Goal: Task Accomplishment & Management: Complete application form

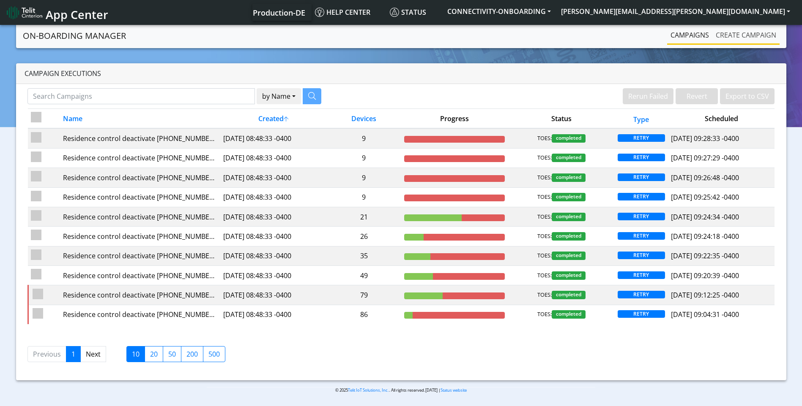
click at [736, 34] on link "Create campaign" at bounding box center [745, 35] width 67 height 17
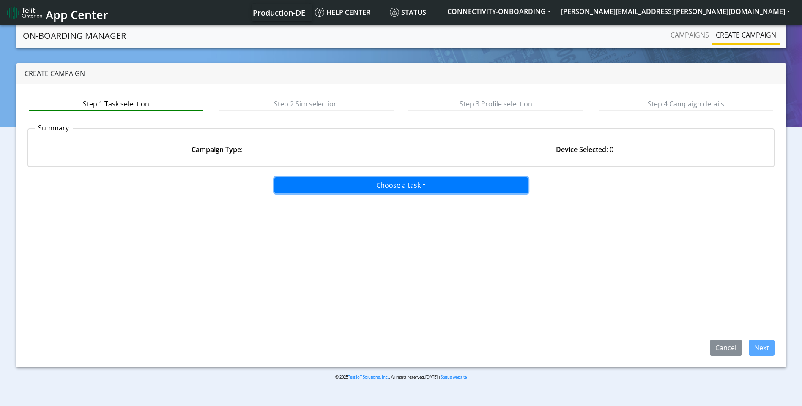
click at [413, 192] on button "Choose a task" at bounding box center [401, 185] width 254 height 16
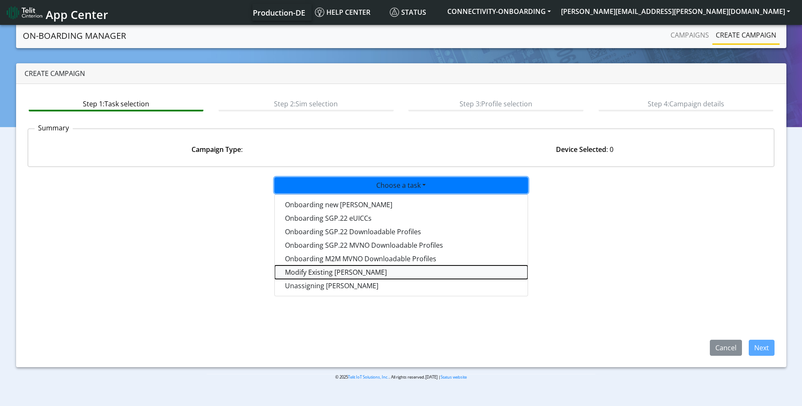
click at [357, 275] on taskiotp-dropdown "Modify Existing SIMs" at bounding box center [401, 273] width 253 height 14
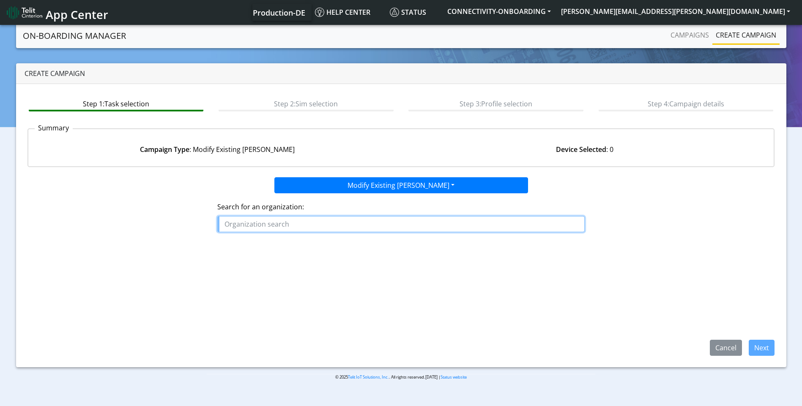
click at [274, 229] on input "text" at bounding box center [400, 224] width 367 height 16
click at [262, 239] on ngb-highlight "CAPTION_ DATA" at bounding box center [253, 243] width 50 height 9
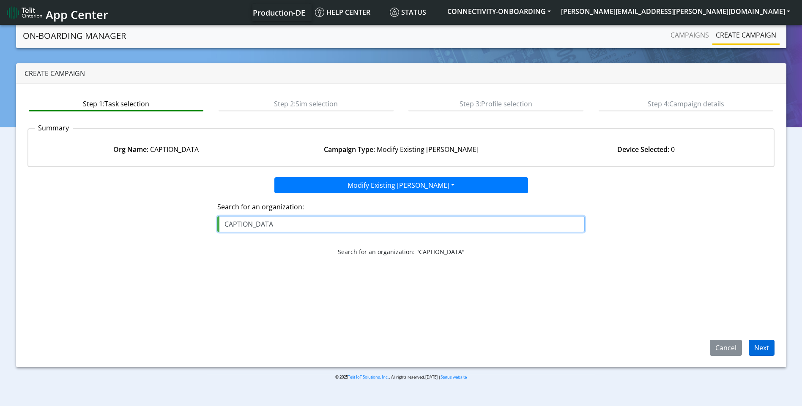
type input "CAPTION_DATA"
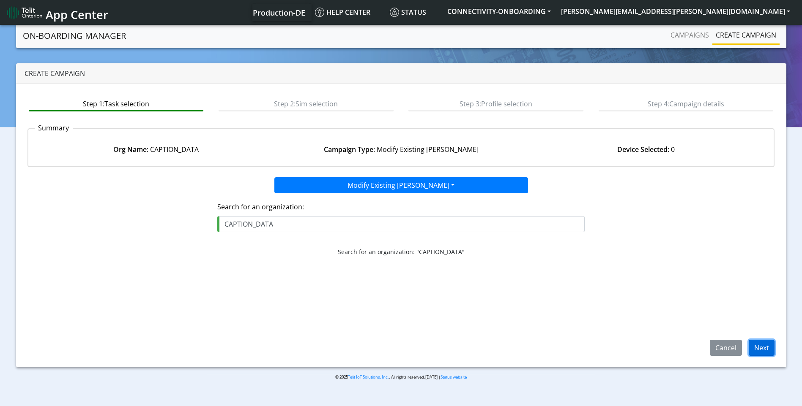
click at [755, 346] on button "Next" at bounding box center [761, 348] width 26 height 16
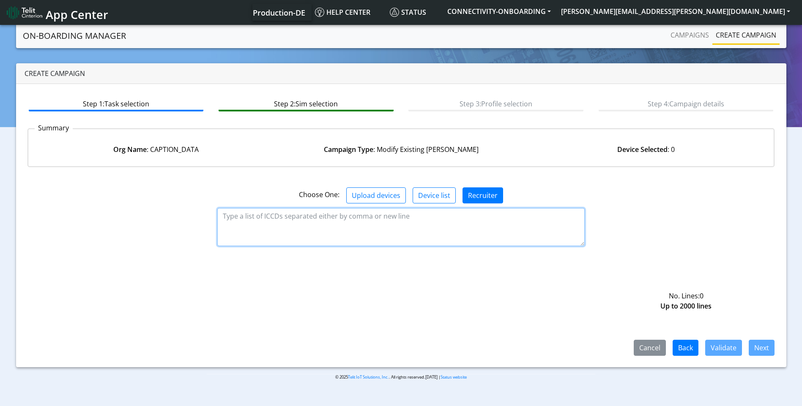
click at [418, 228] on textarea at bounding box center [400, 227] width 367 height 38
paste textarea "89358151000007736278 89358151000015655445"
type textarea "89358151000007736278 89358151000015655445"
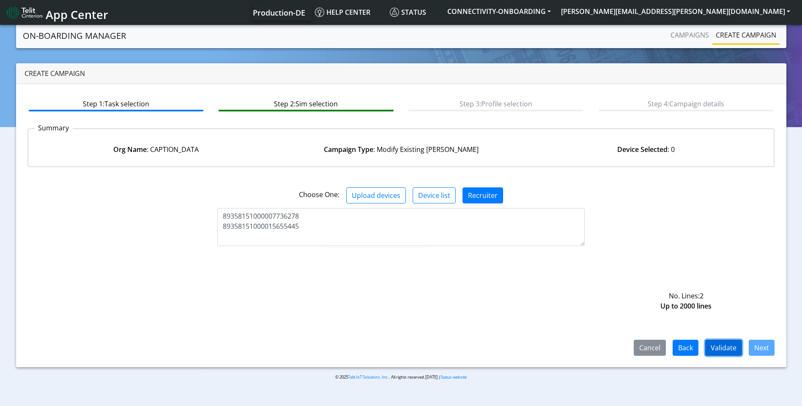
click at [717, 342] on button "Validate" at bounding box center [723, 348] width 37 height 16
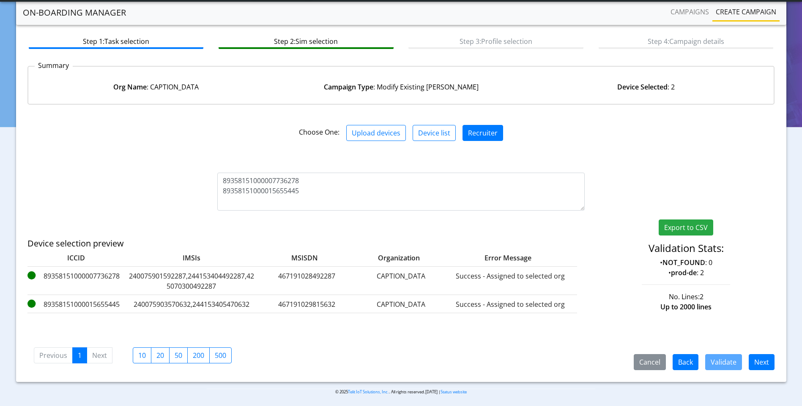
scroll to position [41, 0]
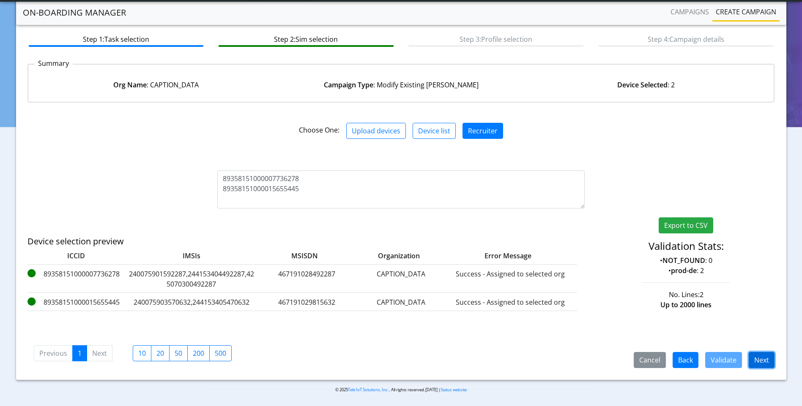
click at [764, 361] on button "Next" at bounding box center [761, 360] width 26 height 16
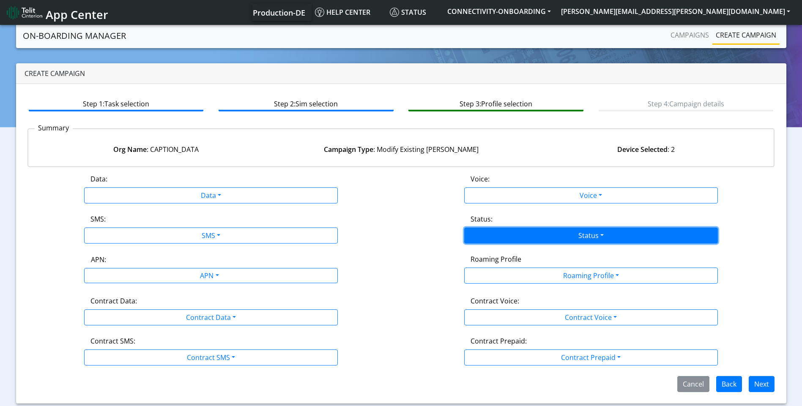
click at [587, 241] on button "Status" at bounding box center [591, 236] width 254 height 16
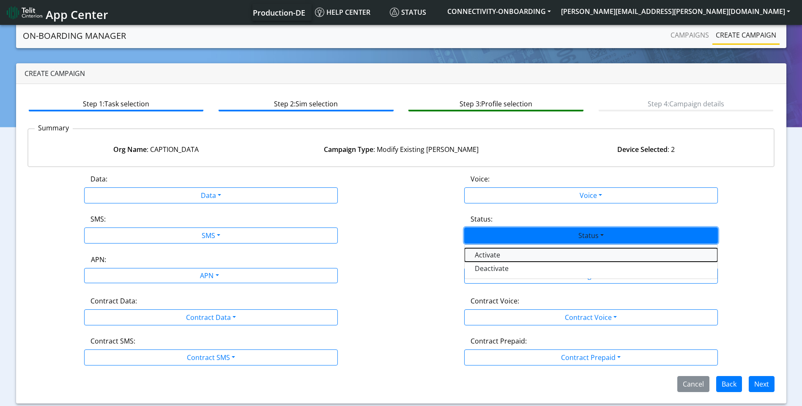
click at [551, 255] on button "Activate" at bounding box center [590, 255] width 253 height 14
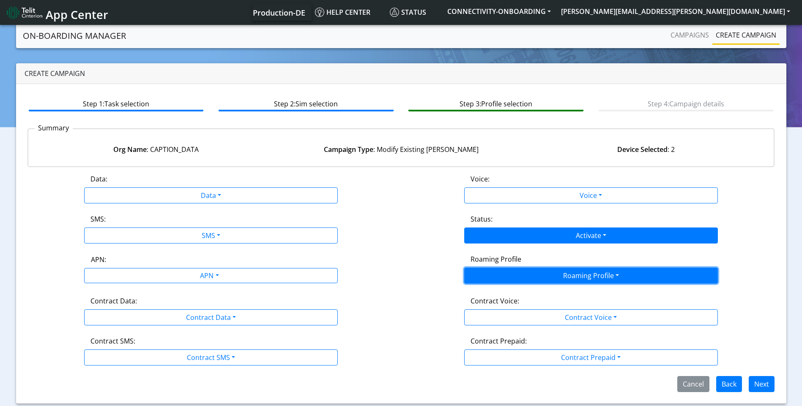
click at [579, 276] on button "Roaming Profile" at bounding box center [591, 276] width 254 height 16
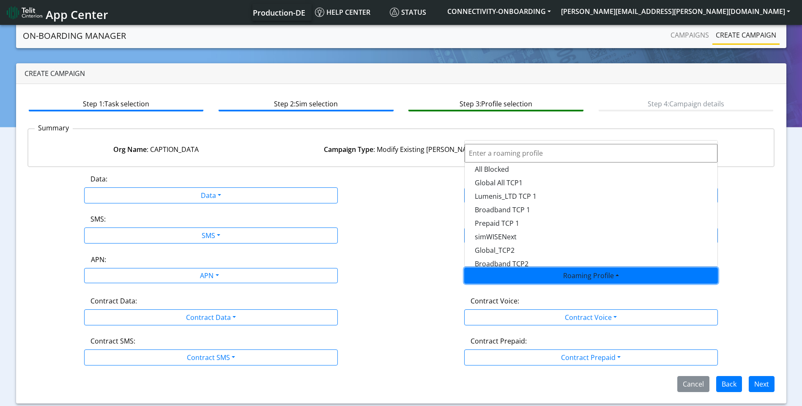
click at [408, 133] on div "Org Name : CAPTION_DATA Campaign Type : Modify Existing SIMs Device Selected : 2" at bounding box center [401, 149] width 758 height 33
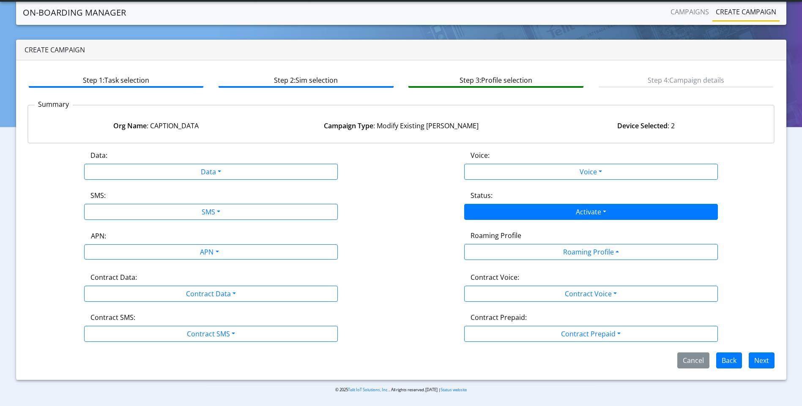
scroll to position [0, 0]
click at [768, 362] on button "Next" at bounding box center [761, 361] width 26 height 16
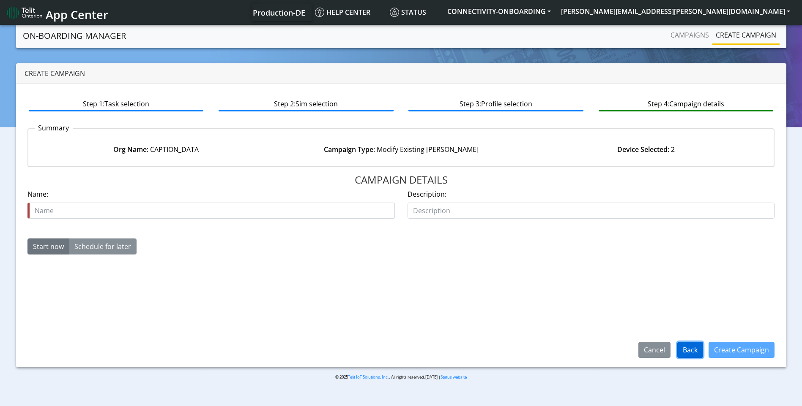
click at [692, 352] on button "Back" at bounding box center [690, 350] width 26 height 16
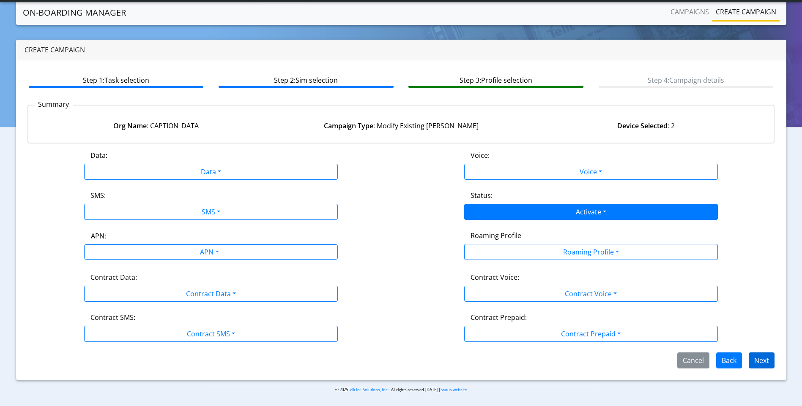
scroll to position [0, 0]
click at [760, 363] on button "Next" at bounding box center [761, 361] width 26 height 16
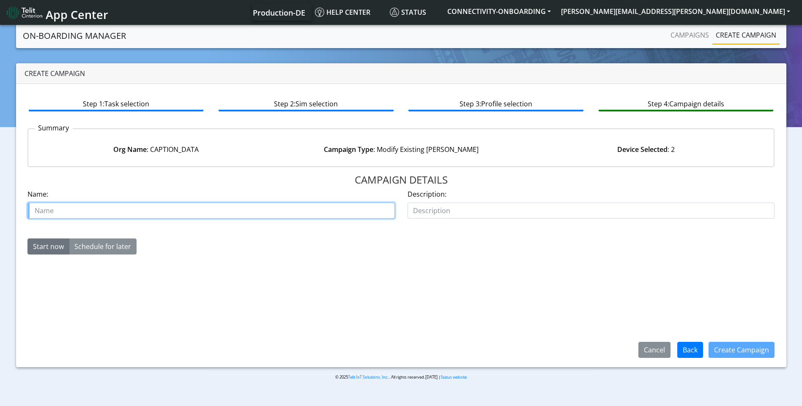
click at [119, 213] on input "text" at bounding box center [210, 211] width 367 height 16
type input "activate 2 for caption data"
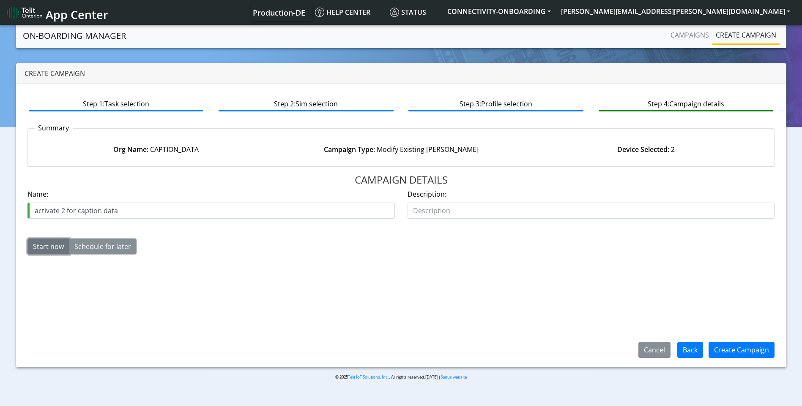
click at [52, 243] on button "Start now" at bounding box center [48, 247] width 42 height 16
click at [731, 345] on button "Create Campaign" at bounding box center [741, 350] width 66 height 16
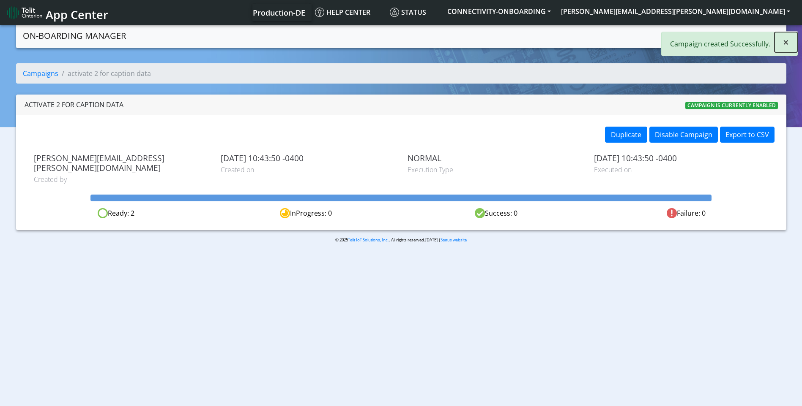
drag, startPoint x: 790, startPoint y: 42, endPoint x: 775, endPoint y: 41, distance: 14.8
click at [790, 43] on button "×" at bounding box center [785, 42] width 23 height 20
click at [752, 35] on link "Create campaign" at bounding box center [745, 35] width 67 height 17
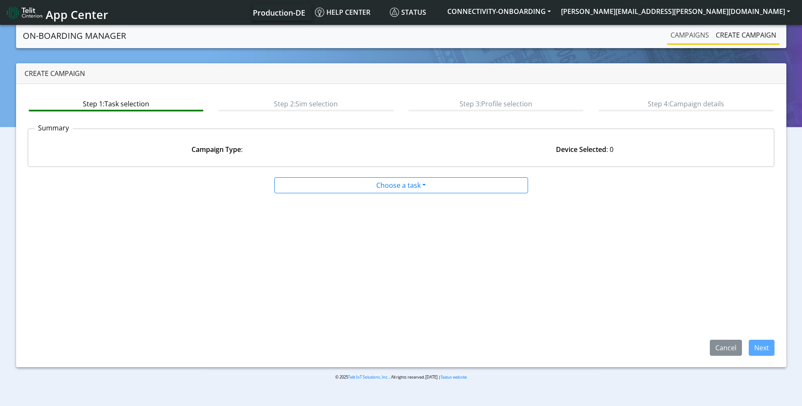
click at [693, 38] on link "Campaigns" at bounding box center [689, 35] width 45 height 17
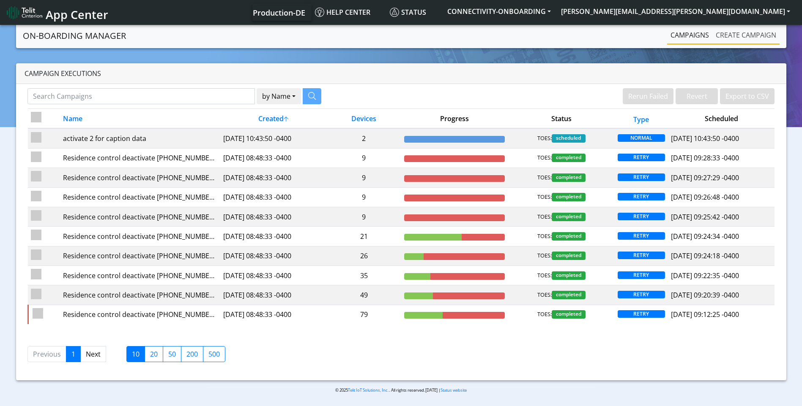
click at [746, 31] on link "Create campaign" at bounding box center [745, 35] width 67 height 17
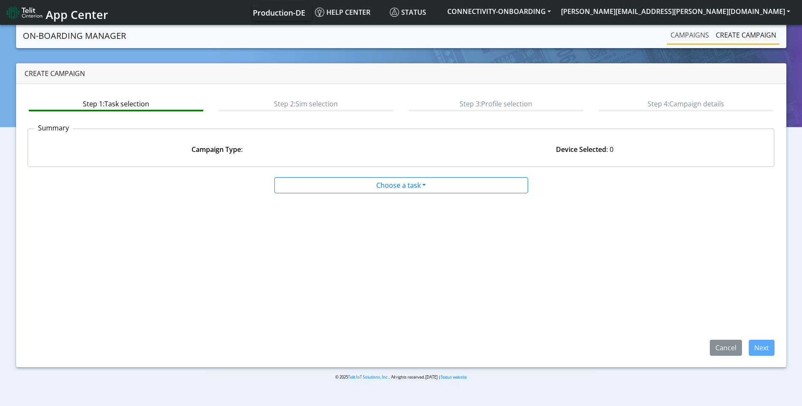
click at [687, 33] on link "Campaigns" at bounding box center [689, 35] width 45 height 17
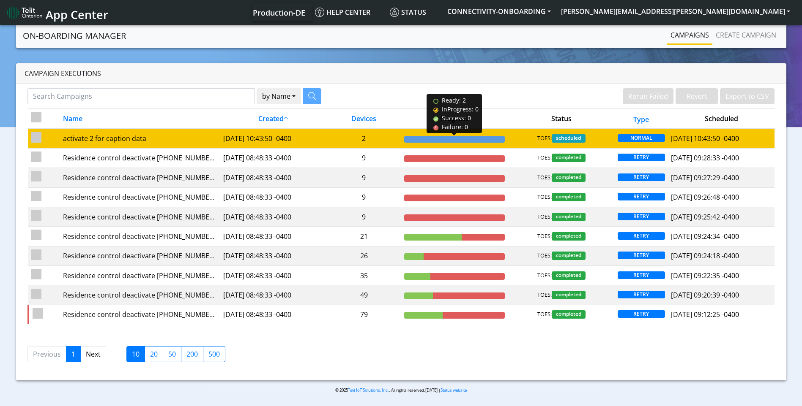
click at [472, 137] on div at bounding box center [454, 139] width 101 height 7
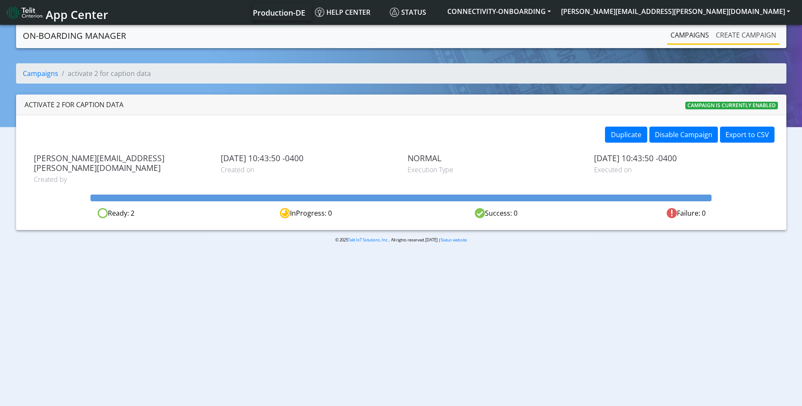
click at [744, 30] on link "Create campaign" at bounding box center [745, 35] width 67 height 17
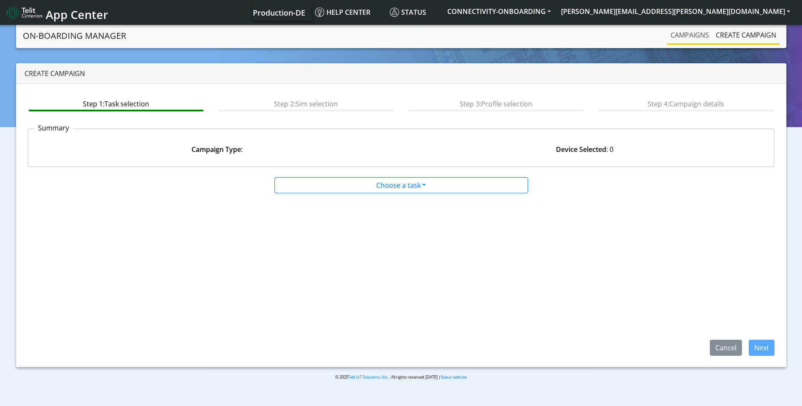
click at [687, 37] on link "Campaigns" at bounding box center [689, 35] width 45 height 17
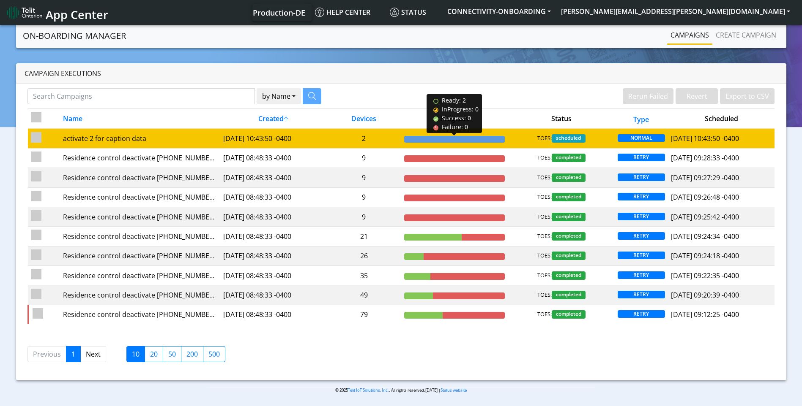
click at [471, 141] on div at bounding box center [454, 139] width 101 height 7
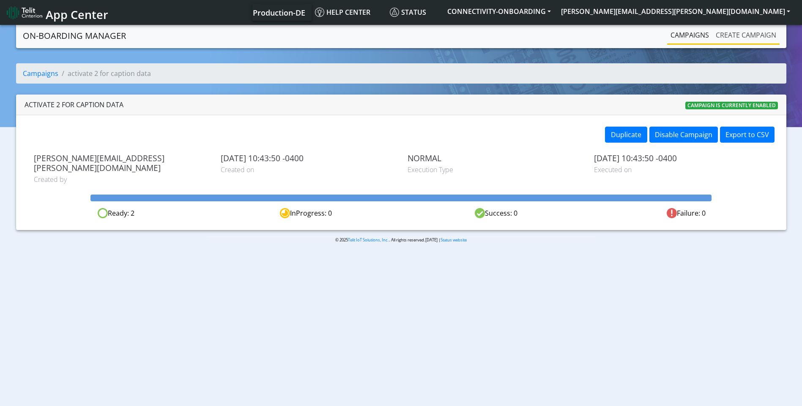
click at [749, 38] on link "Create campaign" at bounding box center [745, 35] width 67 height 17
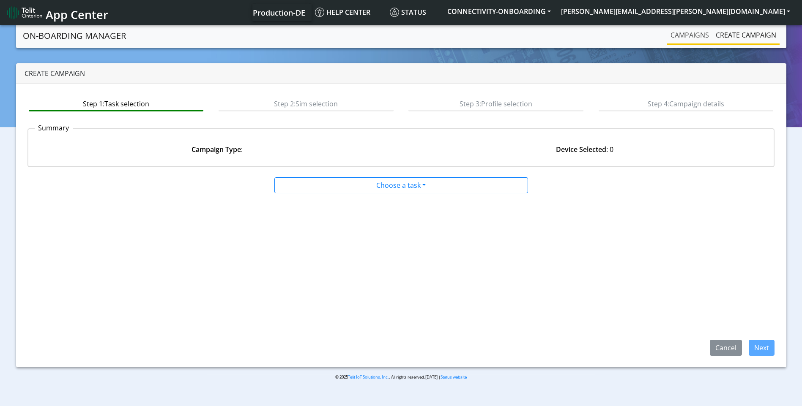
click at [689, 31] on link "Campaigns" at bounding box center [689, 35] width 45 height 17
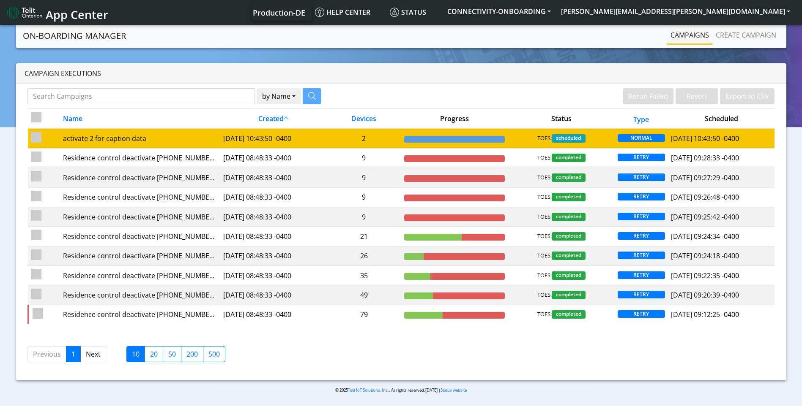
click at [476, 135] on td at bounding box center [454, 138] width 106 height 20
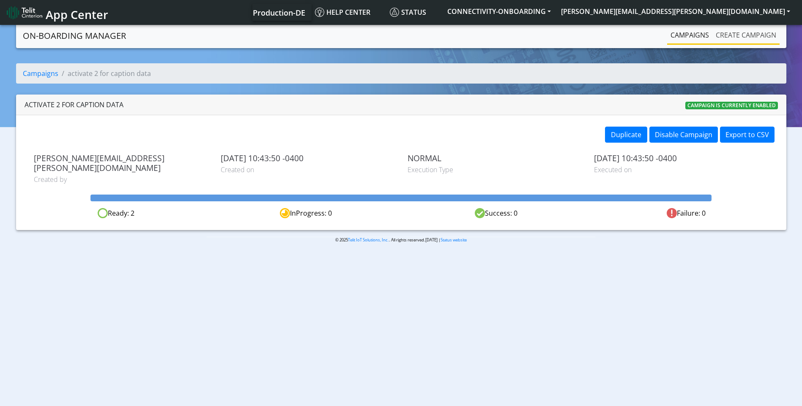
click at [749, 34] on link "Create campaign" at bounding box center [745, 35] width 67 height 17
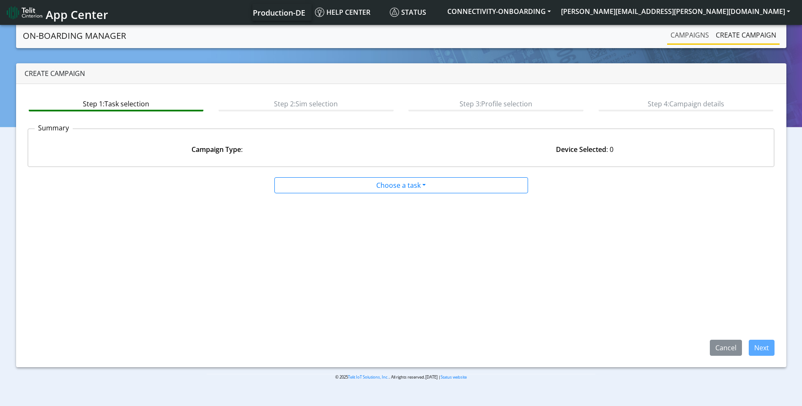
click at [690, 37] on link "Campaigns" at bounding box center [689, 35] width 45 height 17
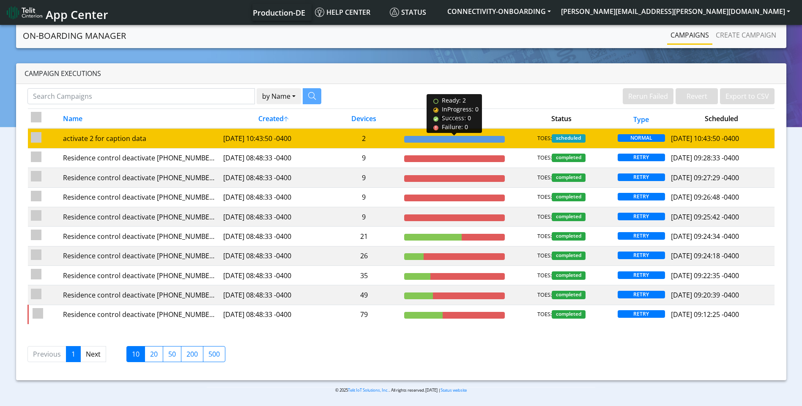
click at [449, 138] on div at bounding box center [454, 139] width 101 height 7
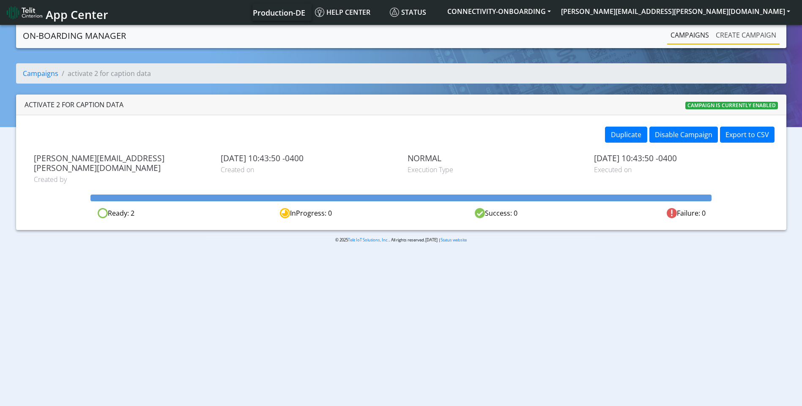
click at [748, 38] on link "Create campaign" at bounding box center [745, 35] width 67 height 17
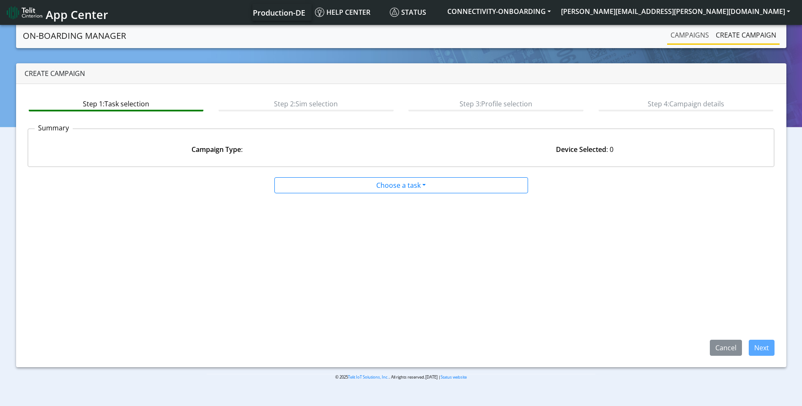
click at [687, 38] on link "Campaigns" at bounding box center [689, 35] width 45 height 17
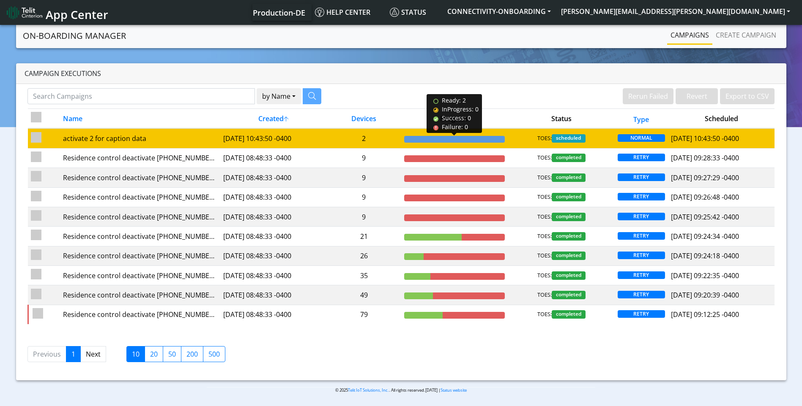
click at [482, 140] on div at bounding box center [454, 139] width 101 height 7
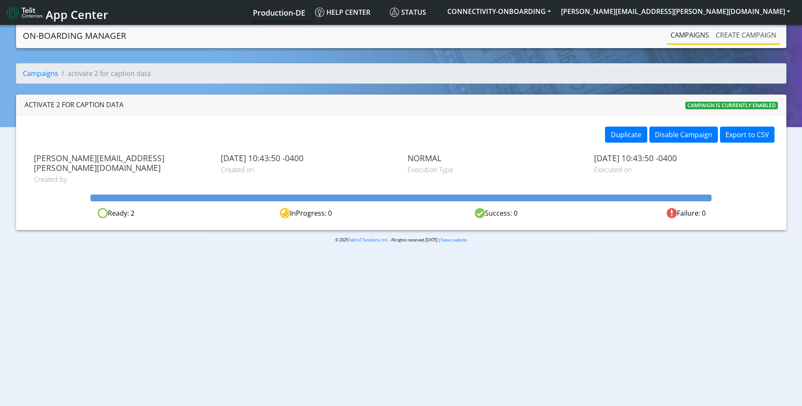
drag, startPoint x: 748, startPoint y: 34, endPoint x: 720, endPoint y: 38, distance: 28.6
click at [748, 35] on link "Create campaign" at bounding box center [745, 35] width 67 height 17
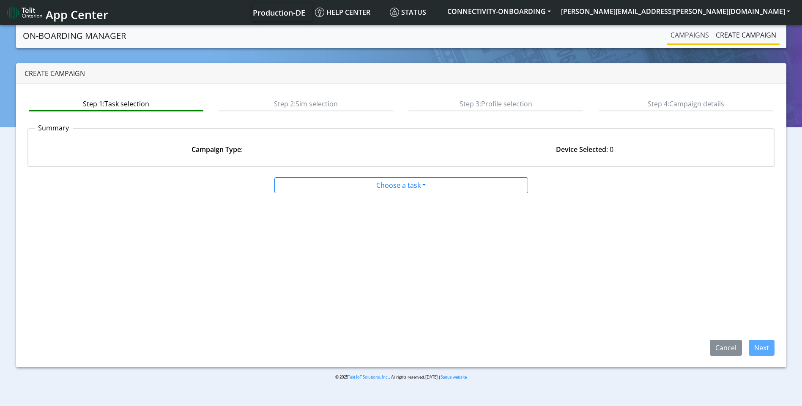
click at [706, 40] on link "Campaigns" at bounding box center [689, 35] width 45 height 17
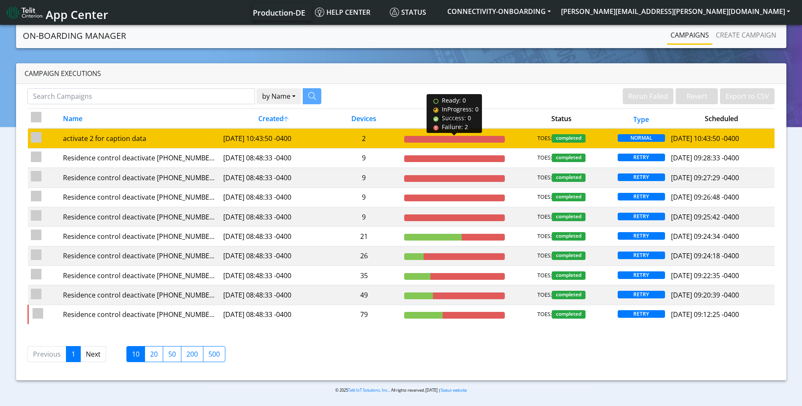
click at [446, 141] on div at bounding box center [454, 139] width 101 height 7
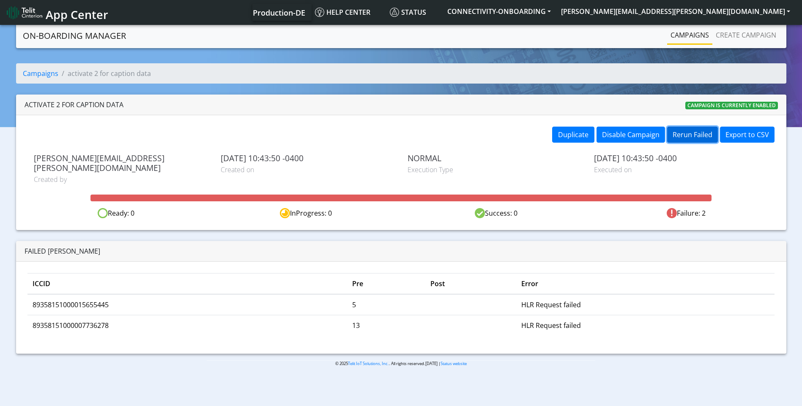
click at [687, 136] on button "Rerun Failed" at bounding box center [692, 135] width 51 height 16
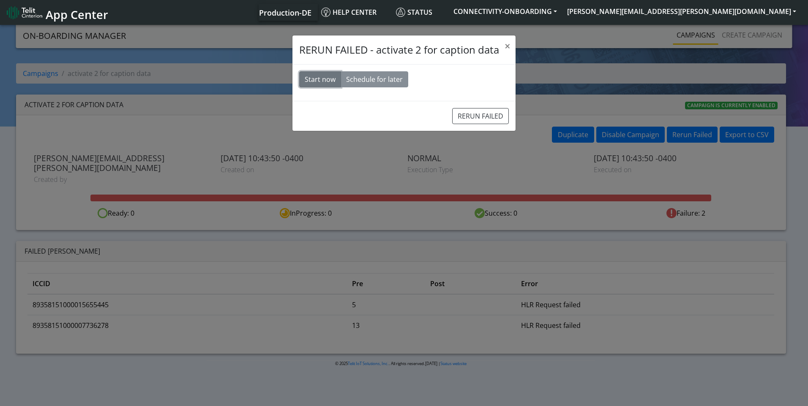
click at [314, 76] on button "Start now" at bounding box center [320, 79] width 42 height 16
click at [474, 117] on button "RERUN FAILED" at bounding box center [480, 116] width 57 height 16
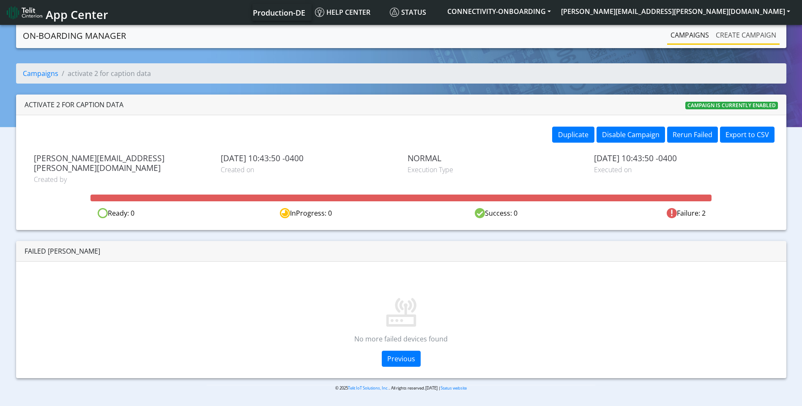
click at [742, 32] on link "Create campaign" at bounding box center [745, 35] width 67 height 17
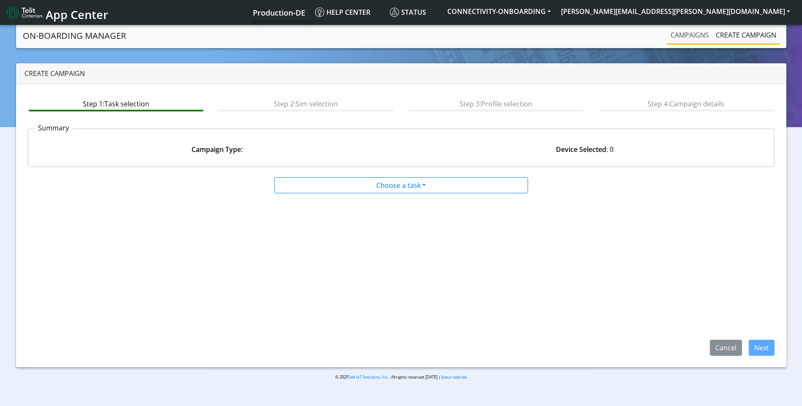
click at [687, 33] on link "Campaigns" at bounding box center [689, 35] width 45 height 17
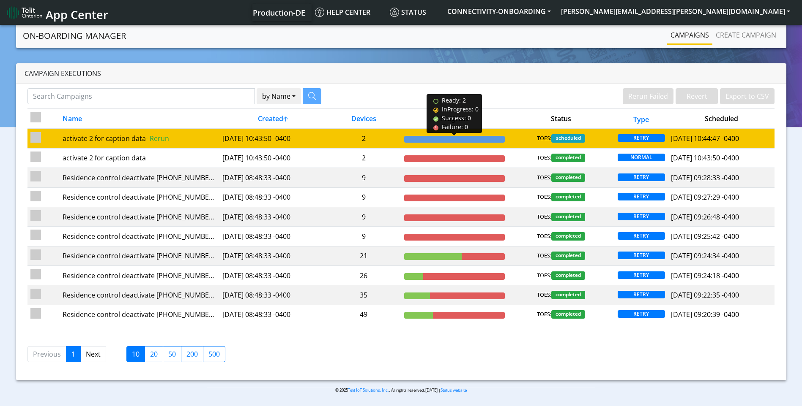
click at [465, 139] on div at bounding box center [454, 139] width 101 height 7
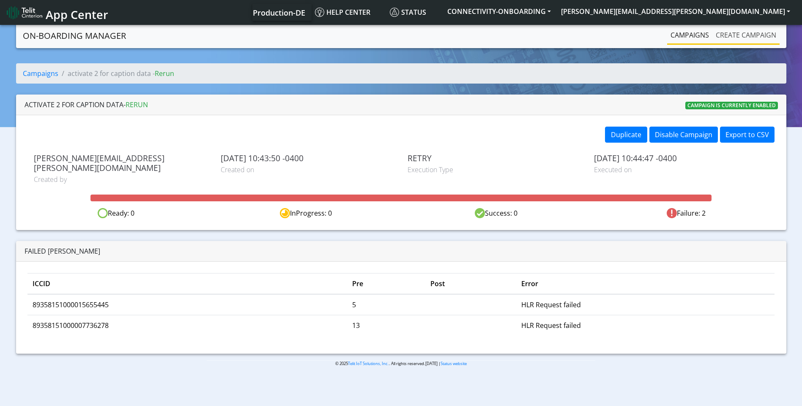
click at [748, 37] on link "Create campaign" at bounding box center [745, 35] width 67 height 17
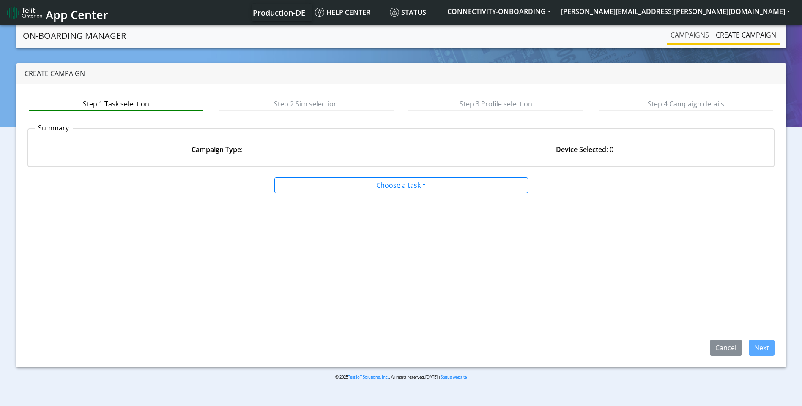
click at [687, 33] on link "Campaigns" at bounding box center [689, 35] width 45 height 17
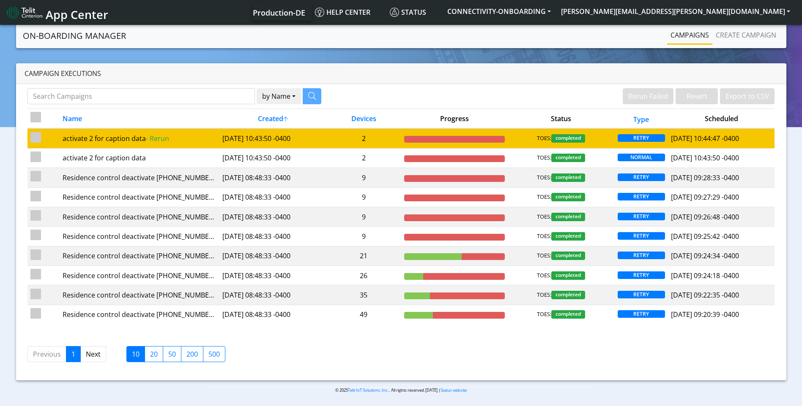
click at [463, 134] on td at bounding box center [454, 138] width 107 height 20
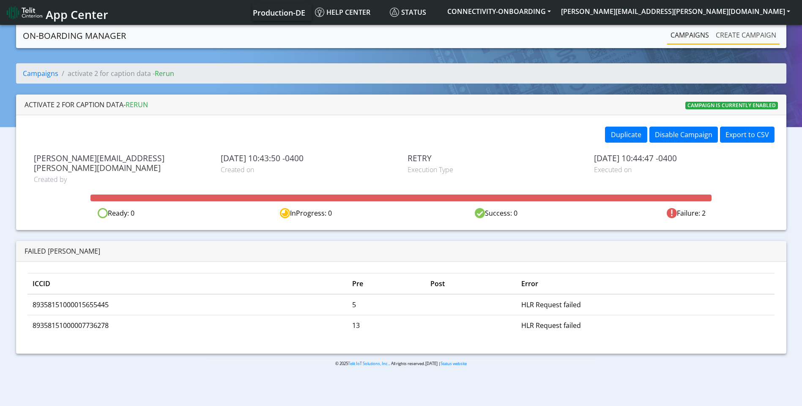
click at [737, 38] on link "Create campaign" at bounding box center [745, 35] width 67 height 17
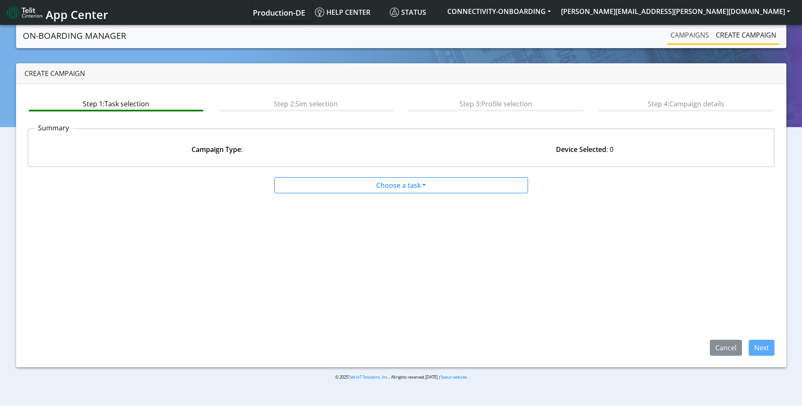
click at [696, 37] on link "Campaigns" at bounding box center [689, 35] width 45 height 17
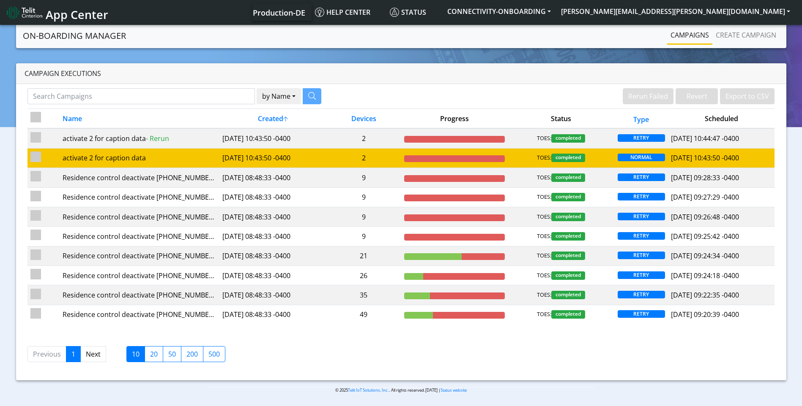
click at [35, 158] on input "checkbox" at bounding box center [35, 157] width 11 height 11
checkbox input "true"
checkbox input "false"
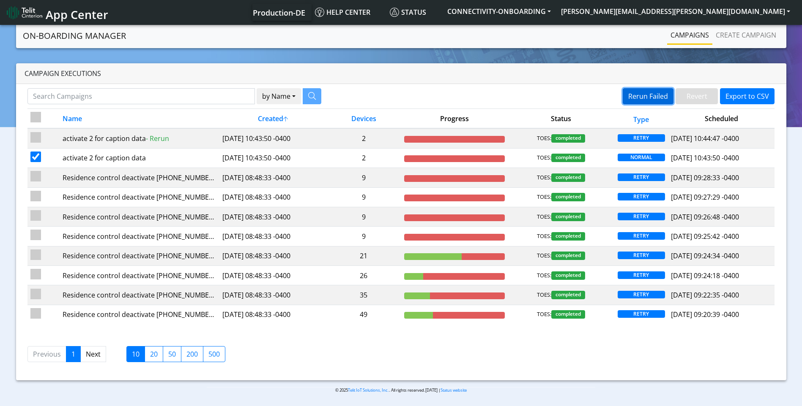
click at [660, 96] on button "Rerun Failed" at bounding box center [647, 96] width 51 height 16
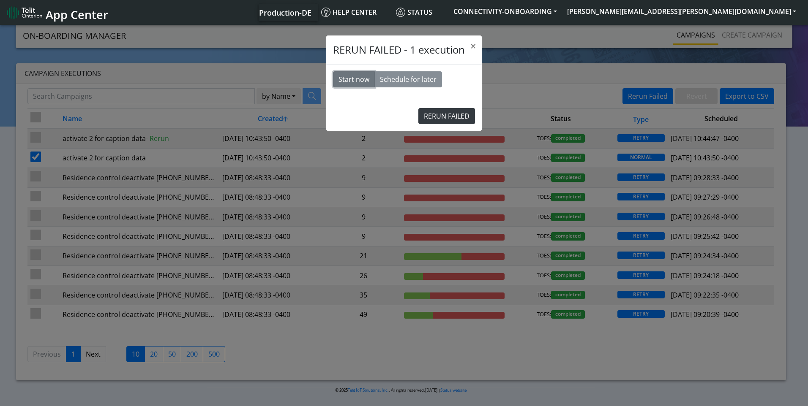
drag, startPoint x: 347, startPoint y: 81, endPoint x: 429, endPoint y: 113, distance: 87.8
click at [350, 80] on button "Start now" at bounding box center [354, 79] width 42 height 16
drag, startPoint x: 449, startPoint y: 115, endPoint x: 447, endPoint y: 37, distance: 77.8
click at [450, 115] on button "RERUN FAILED" at bounding box center [446, 116] width 57 height 16
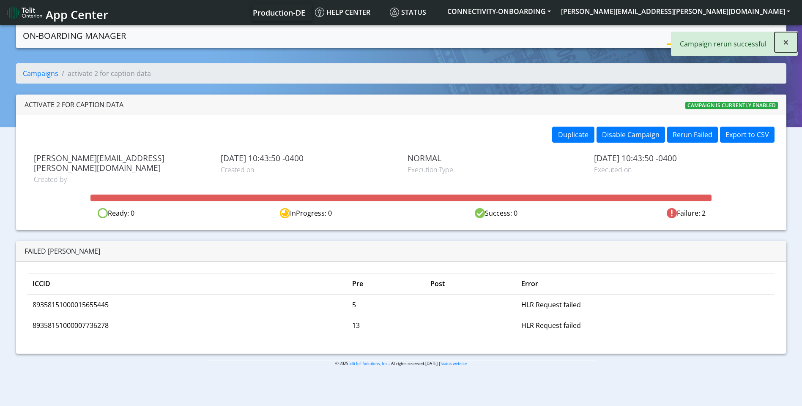
click at [789, 45] on button "×" at bounding box center [785, 42] width 23 height 20
click at [750, 38] on link "Create campaign" at bounding box center [745, 35] width 67 height 17
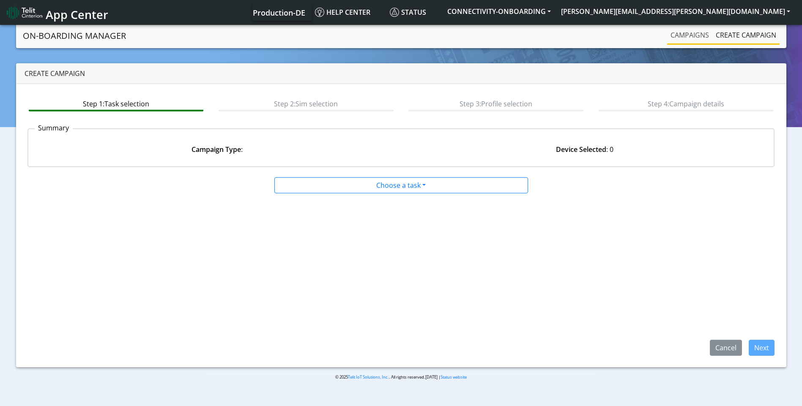
click at [695, 38] on link "Campaigns" at bounding box center [689, 35] width 45 height 17
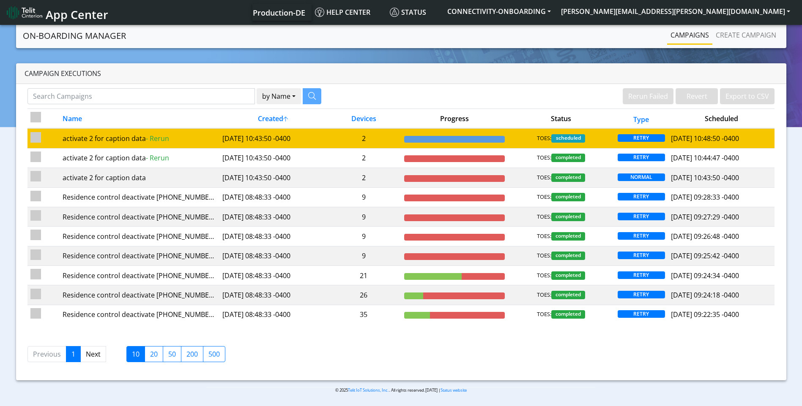
click at [466, 134] on td at bounding box center [454, 138] width 107 height 20
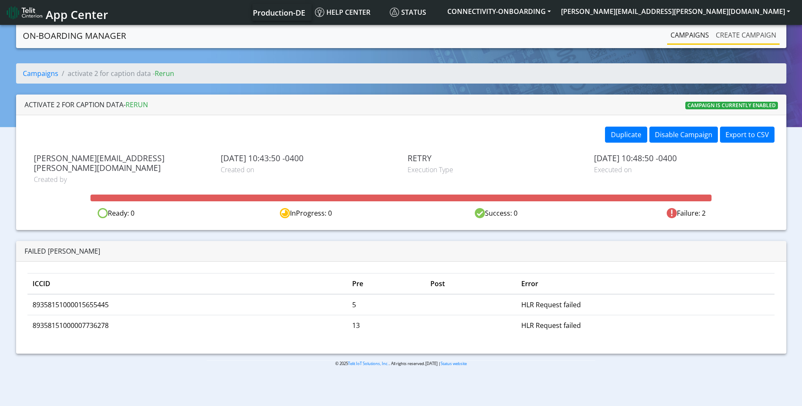
drag, startPoint x: 753, startPoint y: 34, endPoint x: 742, endPoint y: 34, distance: 10.6
click at [753, 34] on link "Create campaign" at bounding box center [745, 35] width 67 height 17
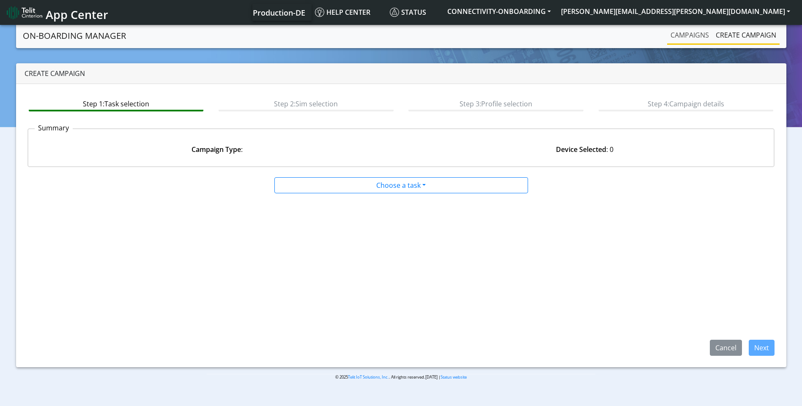
click at [671, 39] on link "Campaigns" at bounding box center [689, 35] width 45 height 17
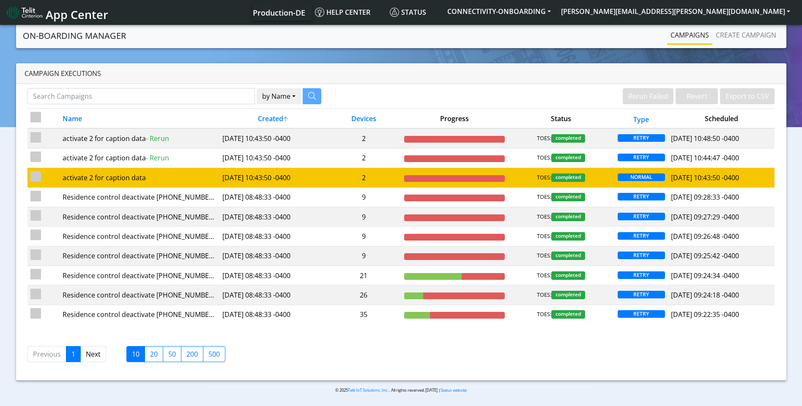
click at [35, 183] on td at bounding box center [43, 177] width 32 height 19
click at [35, 180] on input "checkbox" at bounding box center [35, 176] width 11 height 11
checkbox input "true"
checkbox input "false"
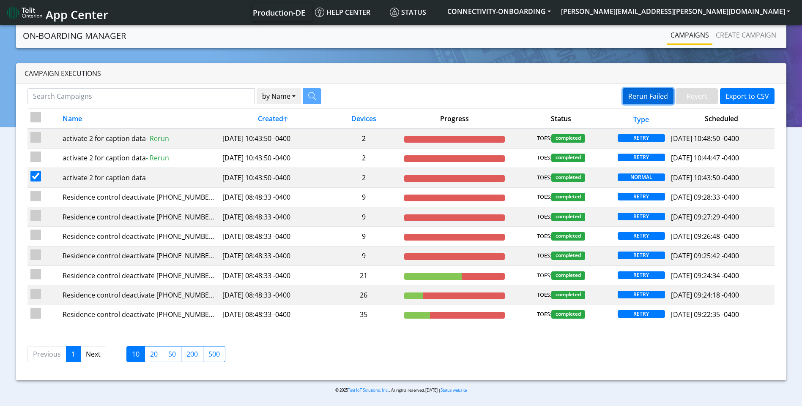
click at [642, 99] on button "Rerun Failed" at bounding box center [647, 96] width 51 height 16
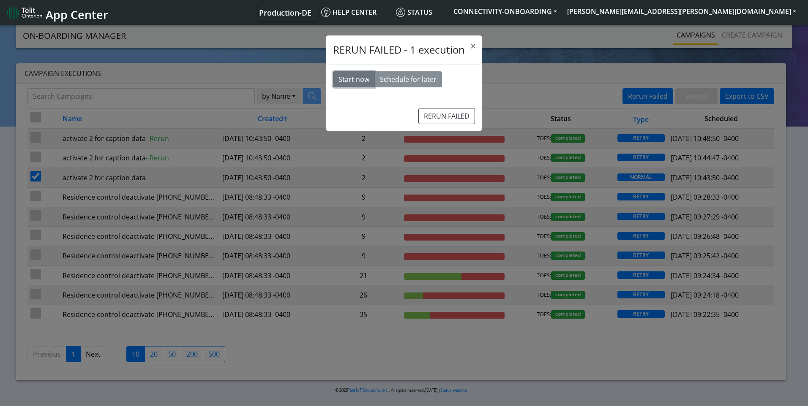
click at [351, 82] on button "Start now" at bounding box center [354, 79] width 42 height 16
click at [454, 114] on button "RERUN FAILED" at bounding box center [446, 116] width 57 height 16
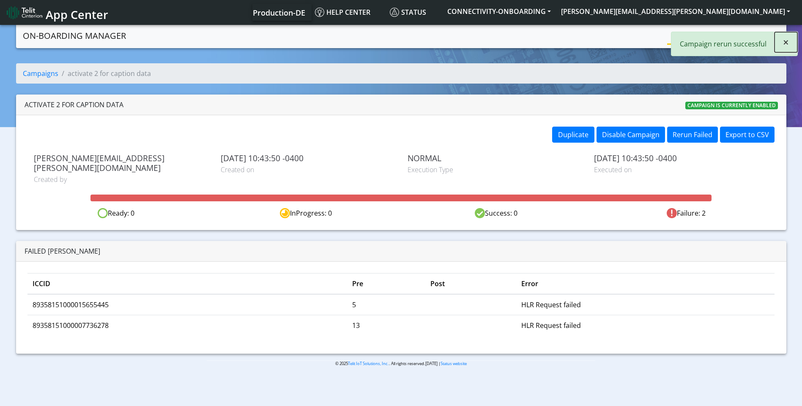
drag, startPoint x: 787, startPoint y: 44, endPoint x: 776, endPoint y: 43, distance: 11.1
click at [787, 44] on span "×" at bounding box center [786, 42] width 6 height 14
click at [755, 30] on link "Create campaign" at bounding box center [745, 35] width 67 height 17
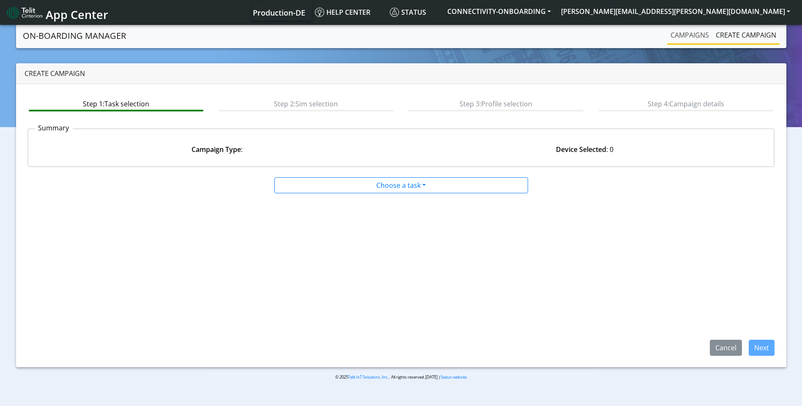
click at [689, 38] on link "Campaigns" at bounding box center [689, 35] width 45 height 17
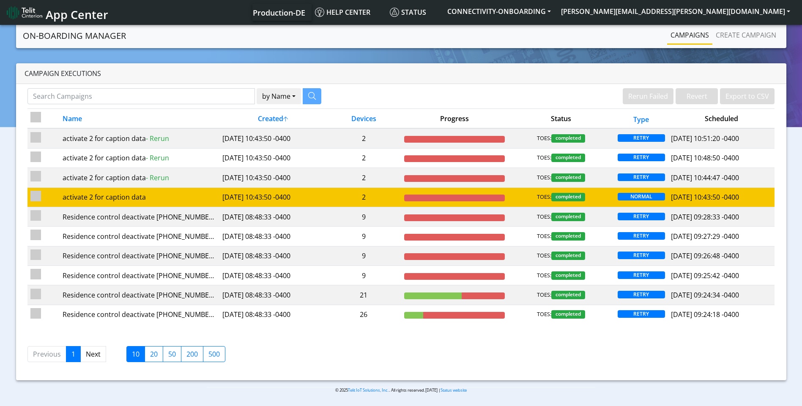
click at [37, 195] on input "checkbox" at bounding box center [35, 196] width 11 height 11
checkbox input "true"
checkbox input "false"
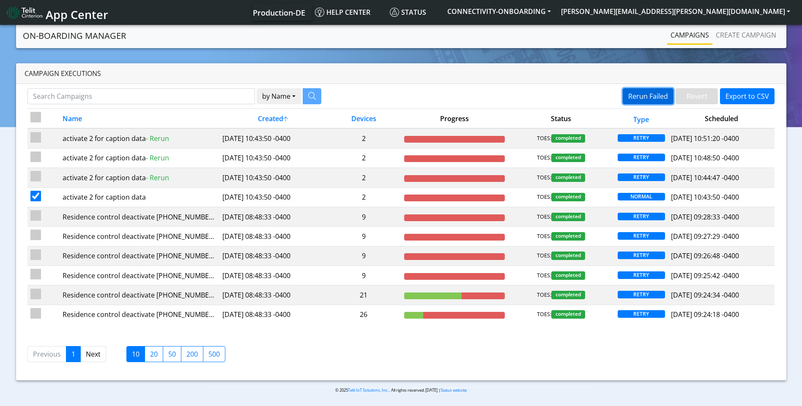
click at [656, 93] on button "Rerun Failed" at bounding box center [647, 96] width 51 height 16
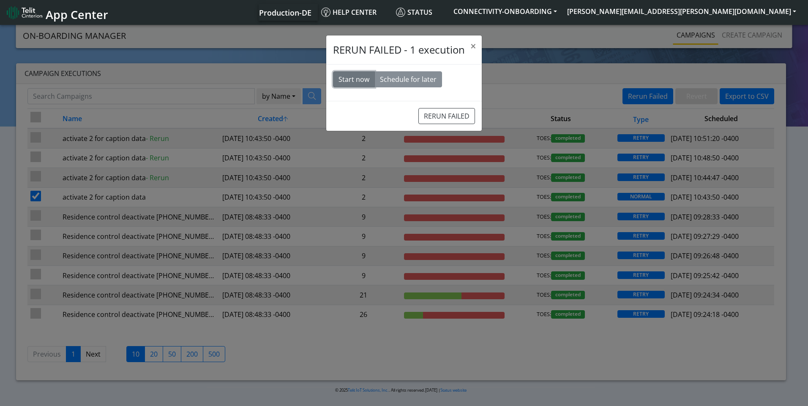
click at [335, 80] on button "Start now" at bounding box center [354, 79] width 42 height 16
click at [461, 115] on button "RERUN FAILED" at bounding box center [446, 116] width 57 height 16
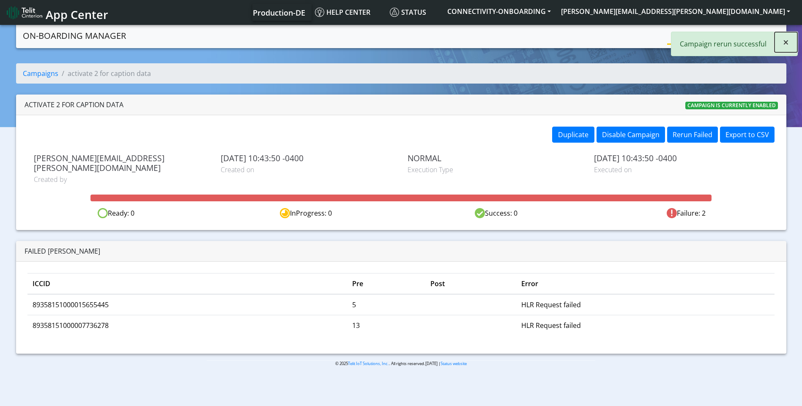
click at [781, 42] on button "×" at bounding box center [785, 42] width 23 height 20
drag, startPoint x: 738, startPoint y: 36, endPoint x: 728, endPoint y: 41, distance: 10.4
click at [738, 36] on link "Create campaign" at bounding box center [745, 35] width 67 height 17
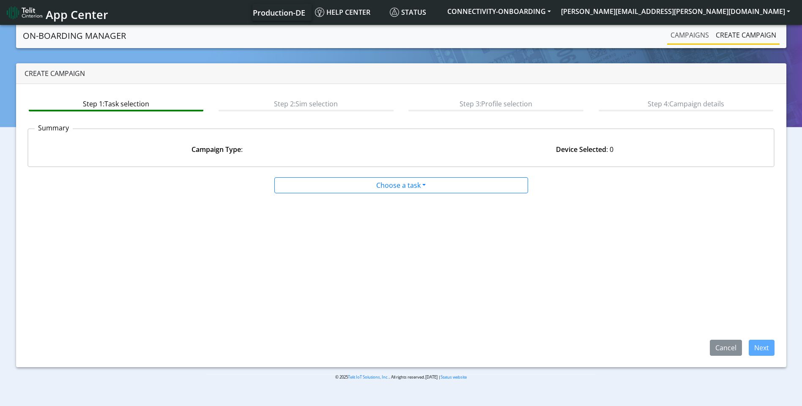
click at [696, 41] on link "Campaigns" at bounding box center [689, 35] width 45 height 17
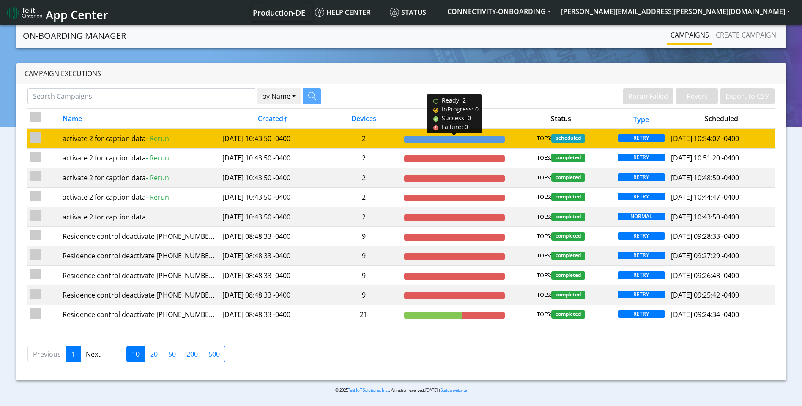
click at [478, 137] on div at bounding box center [454, 139] width 101 height 7
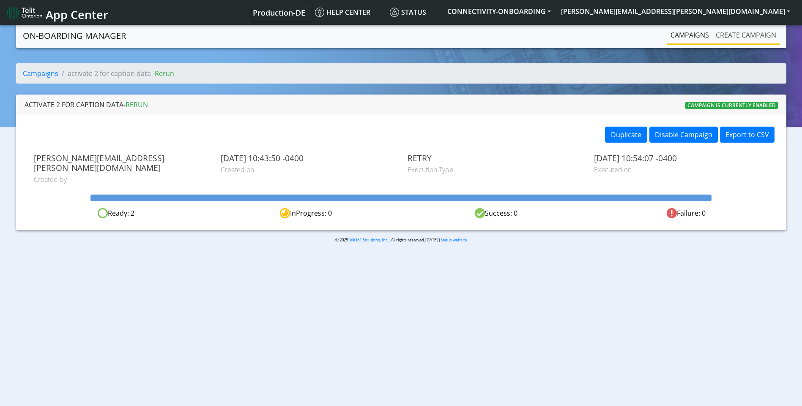
click at [764, 30] on link "Create campaign" at bounding box center [745, 35] width 67 height 17
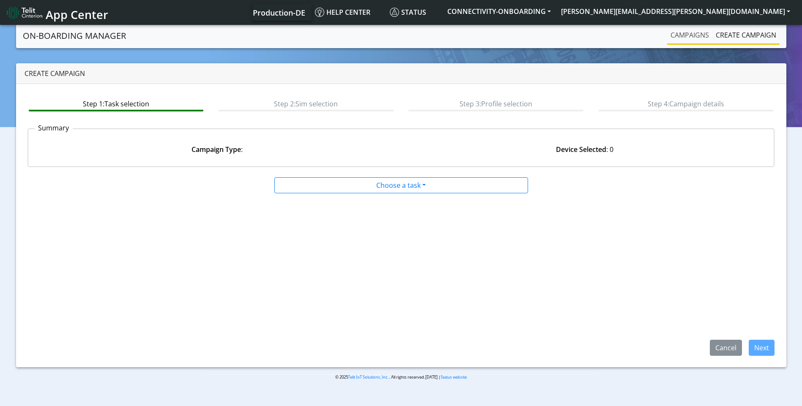
click at [693, 38] on link "Campaigns" at bounding box center [689, 35] width 45 height 17
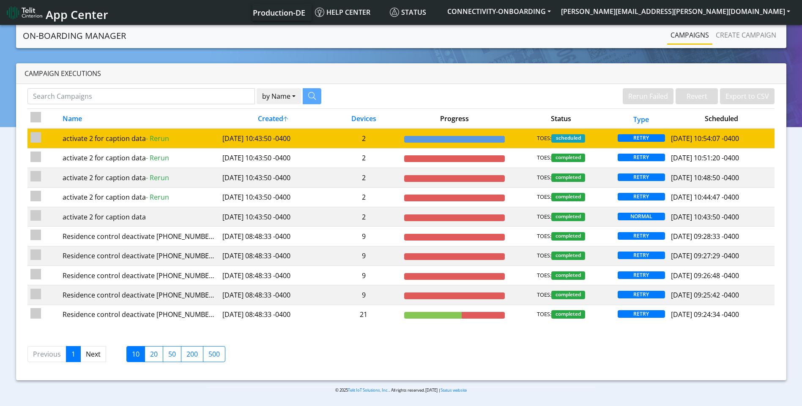
click at [479, 136] on td at bounding box center [454, 138] width 107 height 20
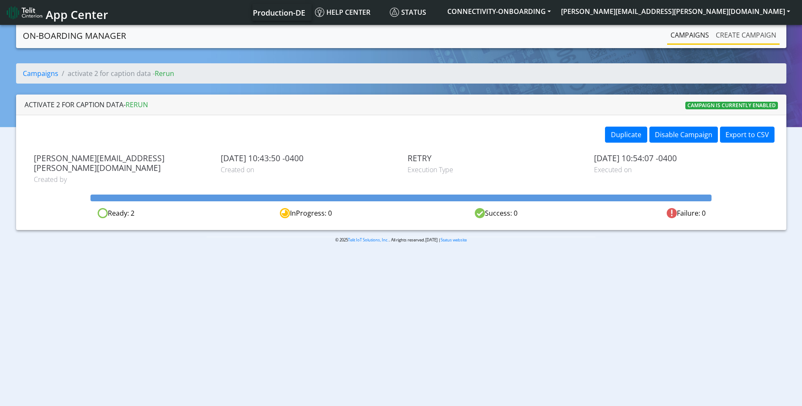
click at [742, 40] on link "Create campaign" at bounding box center [745, 35] width 67 height 17
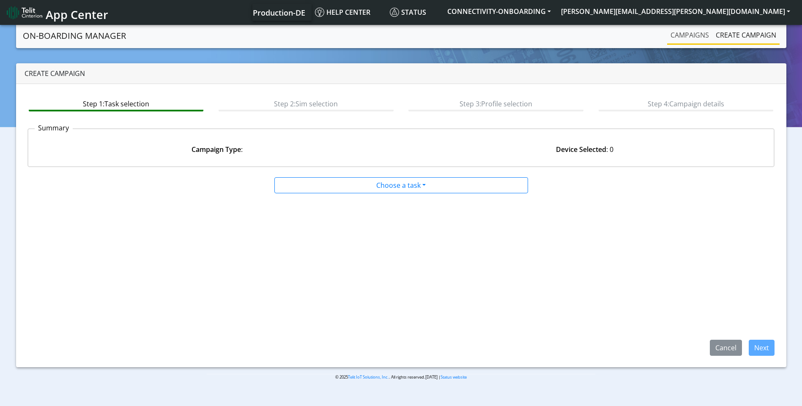
click at [696, 36] on link "Campaigns" at bounding box center [689, 35] width 45 height 17
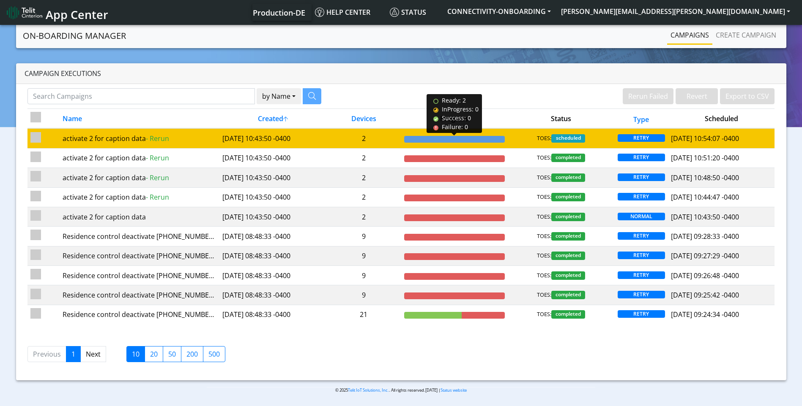
click at [461, 136] on div at bounding box center [454, 139] width 101 height 7
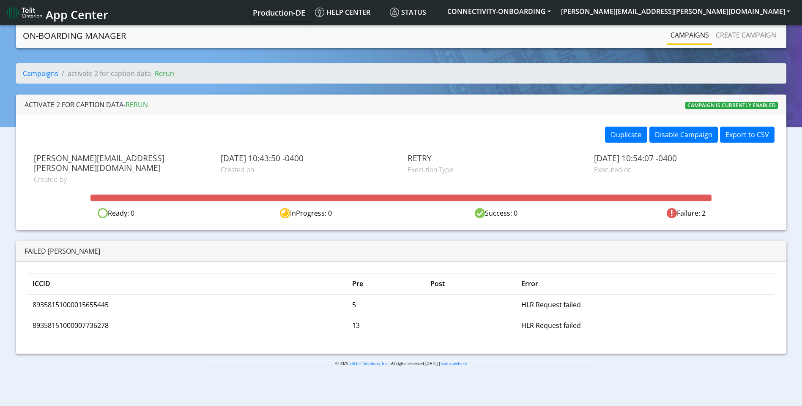
click at [753, 26] on nav "On-Boarding Manager Campaigns Create campaign" at bounding box center [401, 35] width 770 height 25
click at [744, 39] on link "Create campaign" at bounding box center [745, 35] width 67 height 17
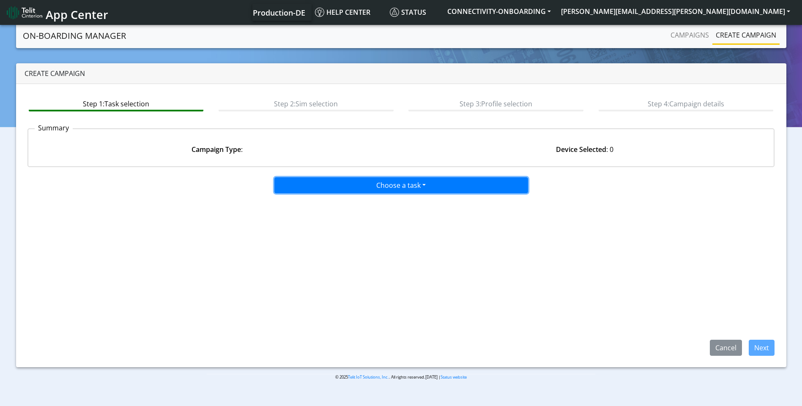
click at [416, 190] on button "Choose a task" at bounding box center [401, 185] width 254 height 16
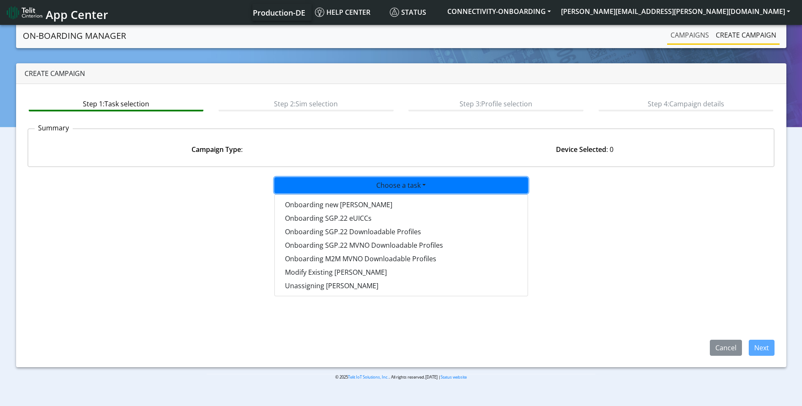
click at [690, 38] on link "Campaigns" at bounding box center [689, 35] width 45 height 17
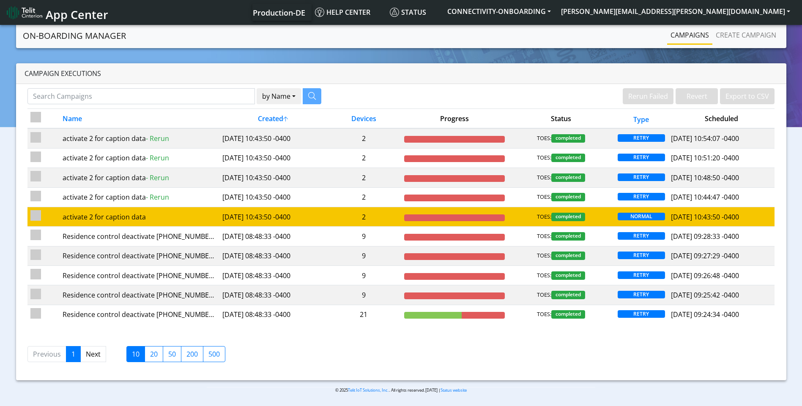
drag, startPoint x: 35, startPoint y: 211, endPoint x: 44, endPoint y: 210, distance: 8.5
click at [36, 211] on input "checkbox" at bounding box center [35, 215] width 11 height 11
checkbox input "true"
checkbox input "false"
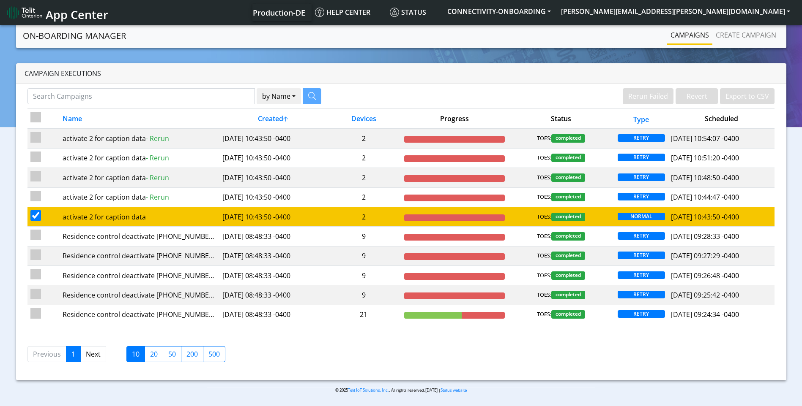
checkbox input "false"
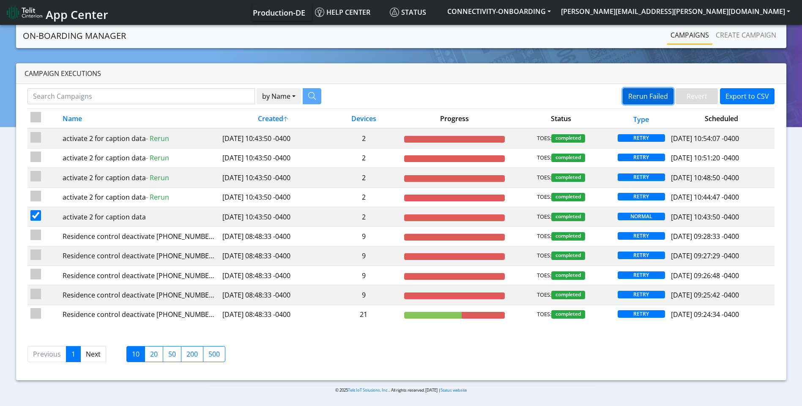
click at [654, 95] on button "Rerun Failed" at bounding box center [647, 96] width 51 height 16
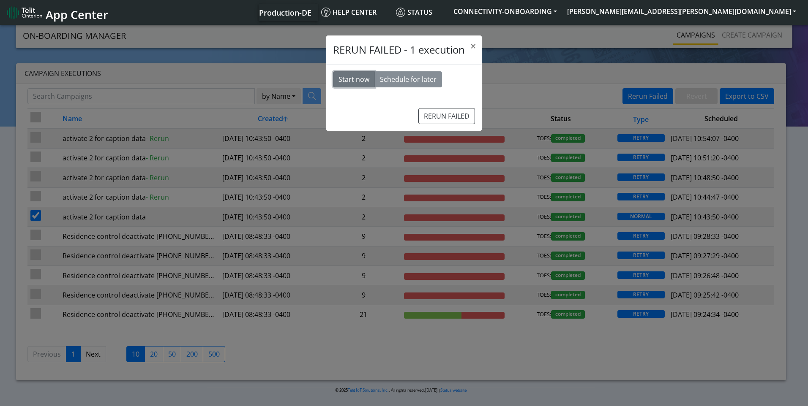
click at [349, 78] on button "Start now" at bounding box center [354, 79] width 42 height 16
click at [449, 116] on button "RERUN FAILED" at bounding box center [446, 116] width 57 height 16
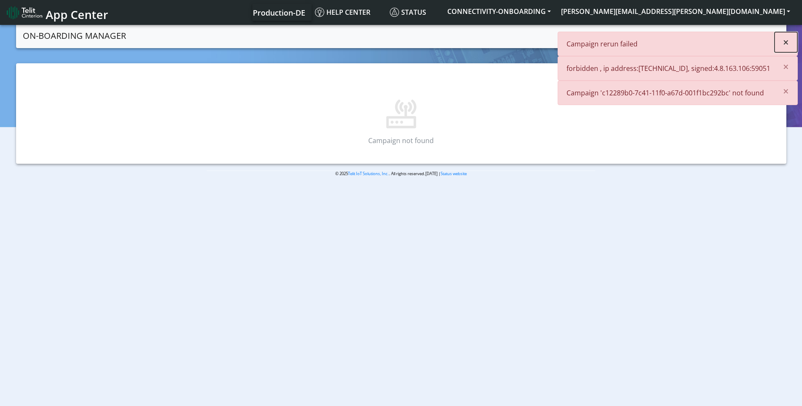
click at [785, 43] on span "×" at bounding box center [786, 42] width 6 height 14
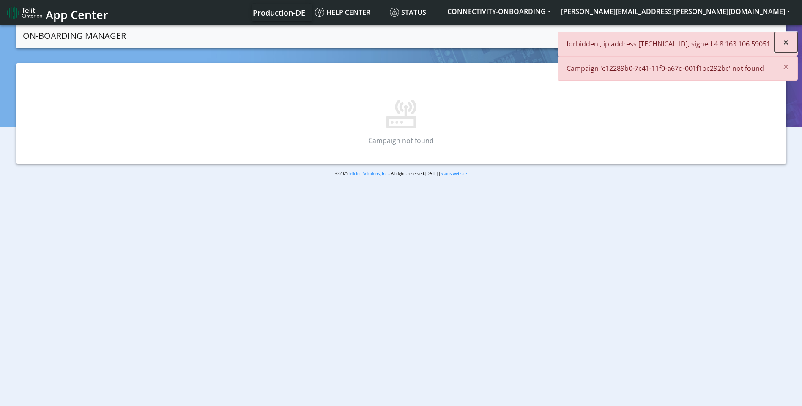
click at [787, 41] on span "×" at bounding box center [786, 42] width 6 height 14
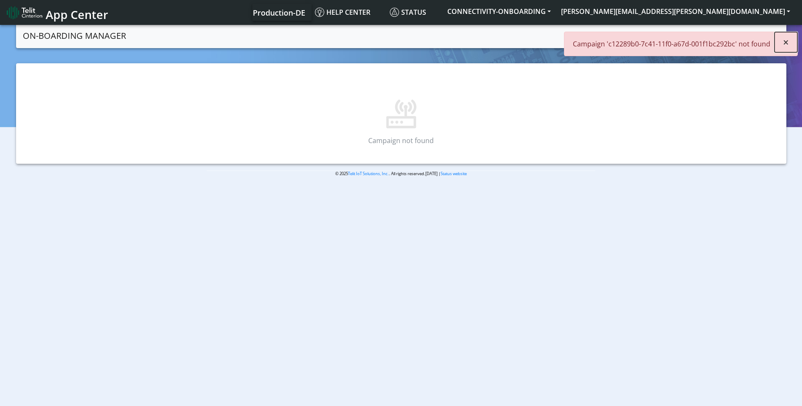
click at [787, 41] on span "×" at bounding box center [786, 42] width 6 height 14
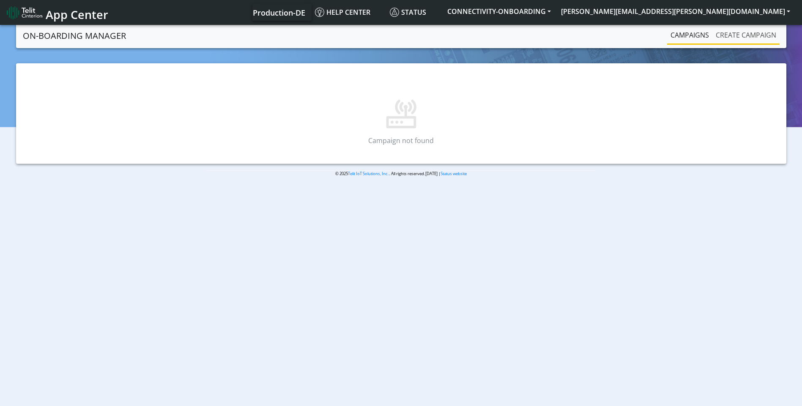
click at [739, 36] on link "Create campaign" at bounding box center [745, 35] width 67 height 17
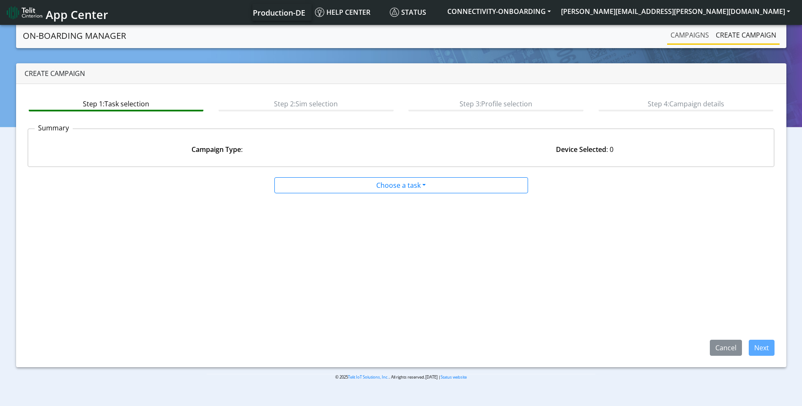
click at [696, 33] on link "Campaigns" at bounding box center [689, 35] width 45 height 17
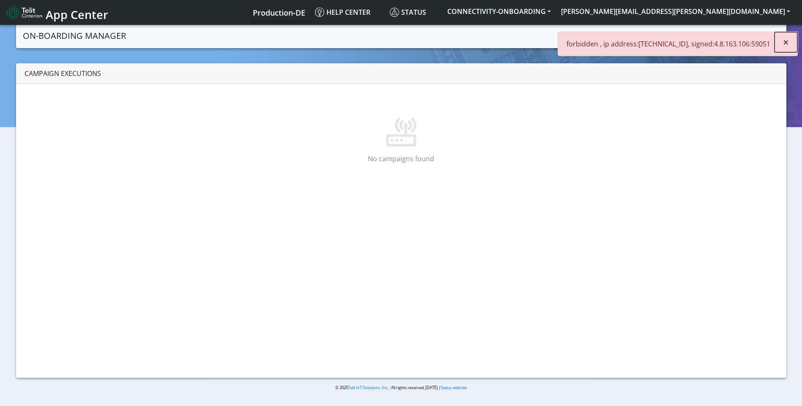
click at [782, 46] on button "×" at bounding box center [785, 42] width 23 height 20
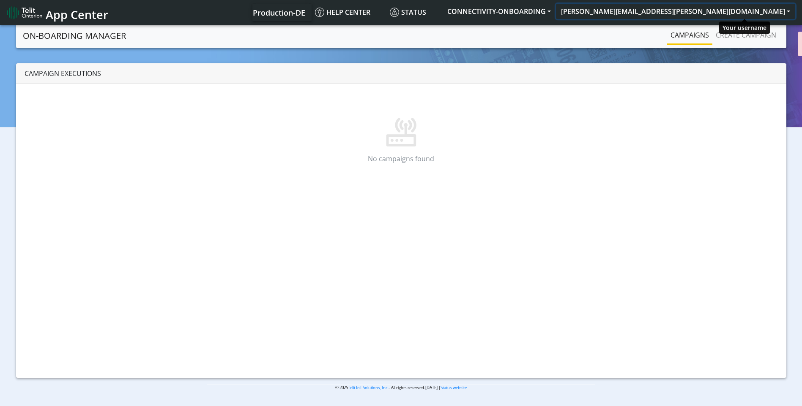
click at [733, 14] on button "[PERSON_NAME][EMAIL_ADDRESS][PERSON_NAME][DOMAIN_NAME]" at bounding box center [675, 11] width 239 height 15
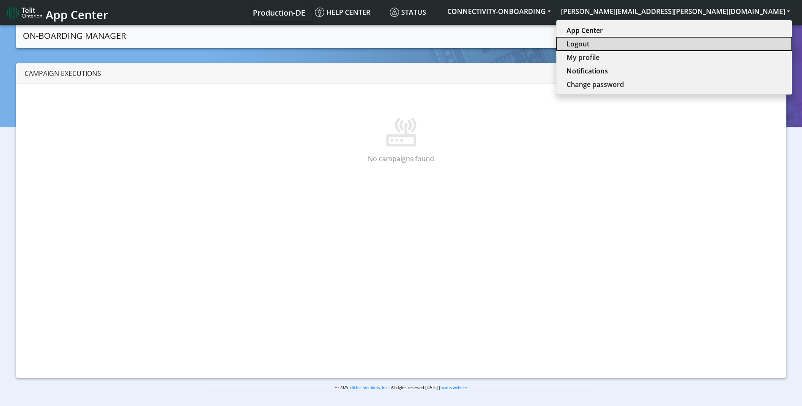
click at [730, 43] on button "Logout" at bounding box center [673, 44] width 235 height 14
